Goal: Task Accomplishment & Management: Use online tool/utility

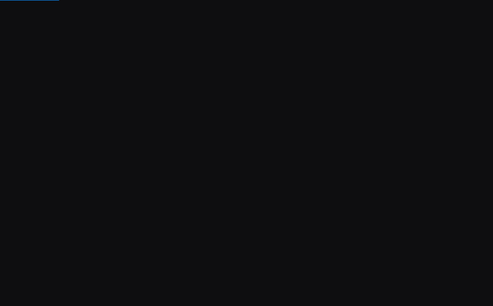
drag, startPoint x: 227, startPoint y: 92, endPoint x: 294, endPoint y: 155, distance: 92.4
click at [307, 163] on div "Soporte Computando ledger Importando transacciones Subimos una actualización! 🚀…" at bounding box center [246, 153] width 493 height 306
drag, startPoint x: 215, startPoint y: 84, endPoint x: 300, endPoint y: 202, distance: 145.1
click at [301, 207] on div "Soporte Computando ledger Importando transacciones Subimos una actualización! 🚀…" at bounding box center [246, 153] width 493 height 306
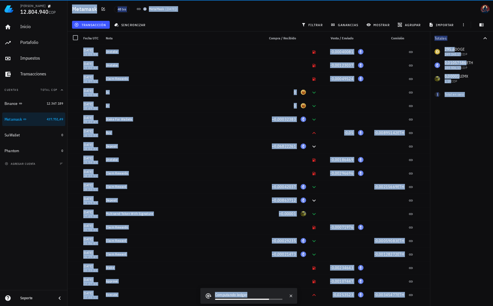
click at [33, 253] on div "Inicio [GEOGRAPHIC_DATA] Impuestos [GEOGRAPHIC_DATA] Cuentas Total COP Binance …" at bounding box center [34, 154] width 68 height 272
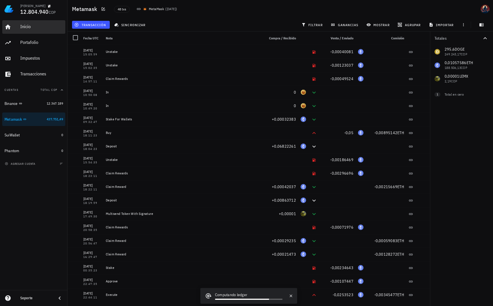
click at [35, 30] on div "Inicio" at bounding box center [41, 27] width 43 height 13
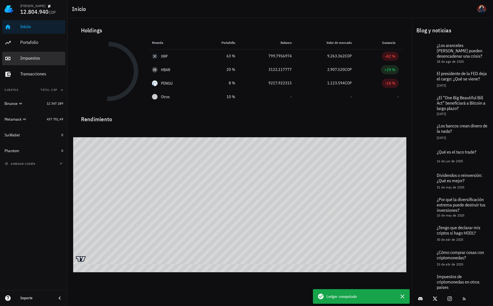
click at [40, 60] on div "Impuestos" at bounding box center [41, 57] width 43 height 5
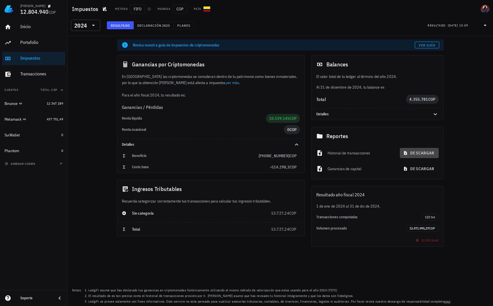
click at [425, 152] on span "descargar" at bounding box center [420, 153] width 30 height 5
click at [413, 165] on button "descargar" at bounding box center [419, 169] width 39 height 10
